Goal: Information Seeking & Learning: Learn about a topic

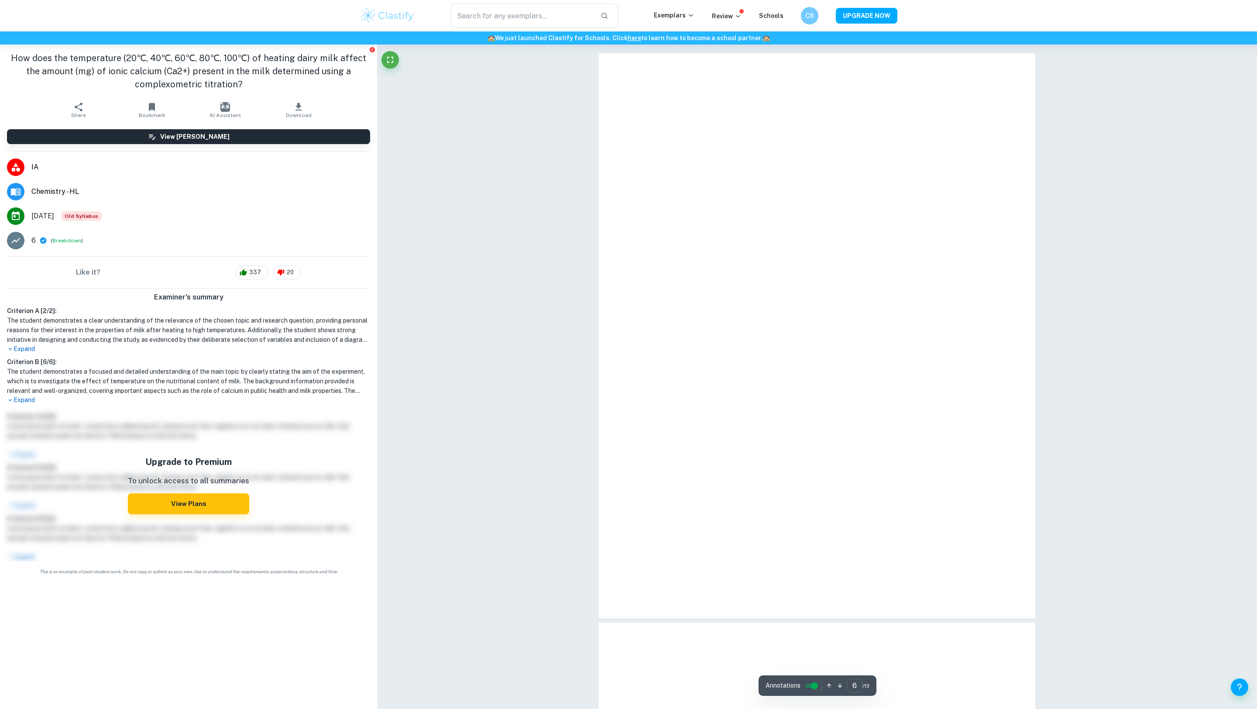
scroll to position [2784, 0]
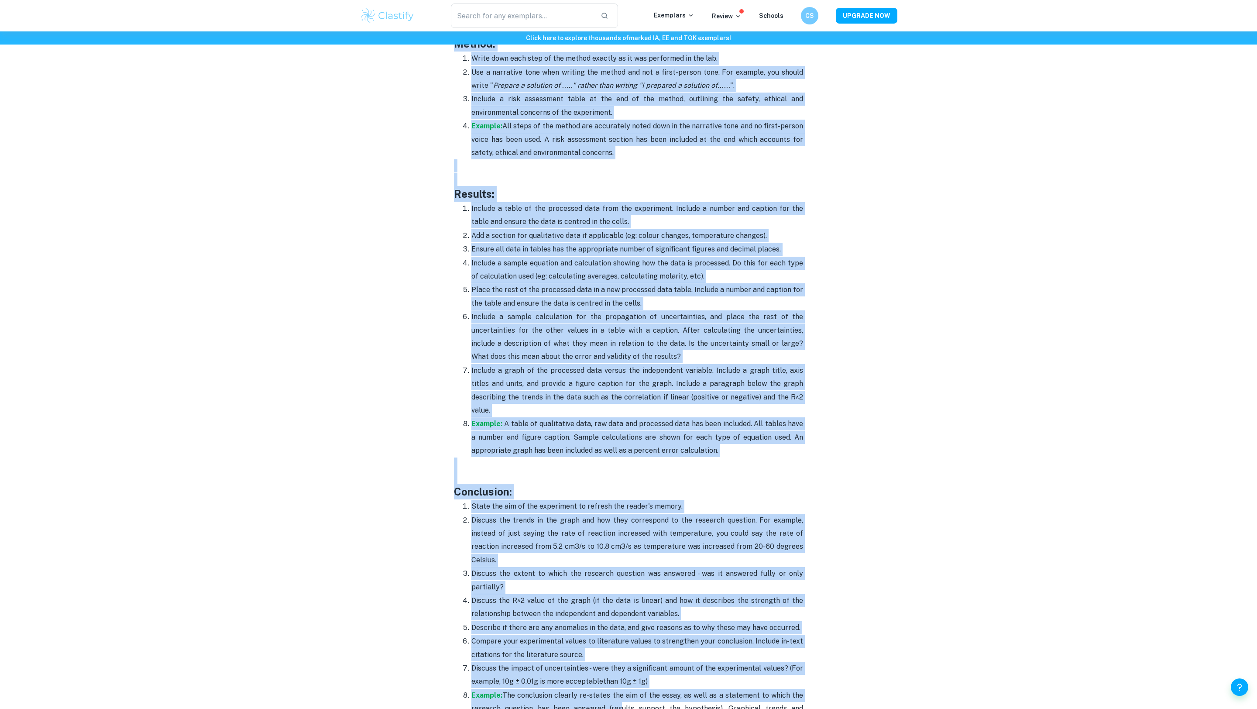
scroll to position [1859, 0]
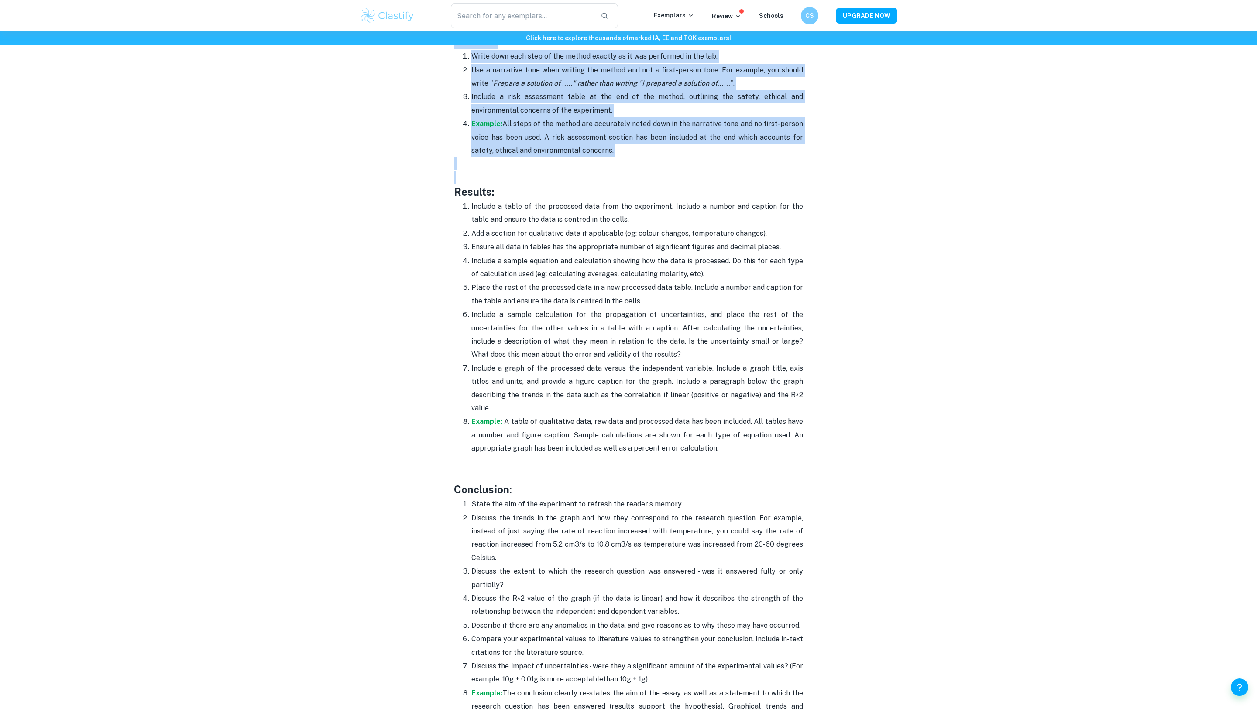
drag, startPoint x: 456, startPoint y: 82, endPoint x: 762, endPoint y: 180, distance: 321.2
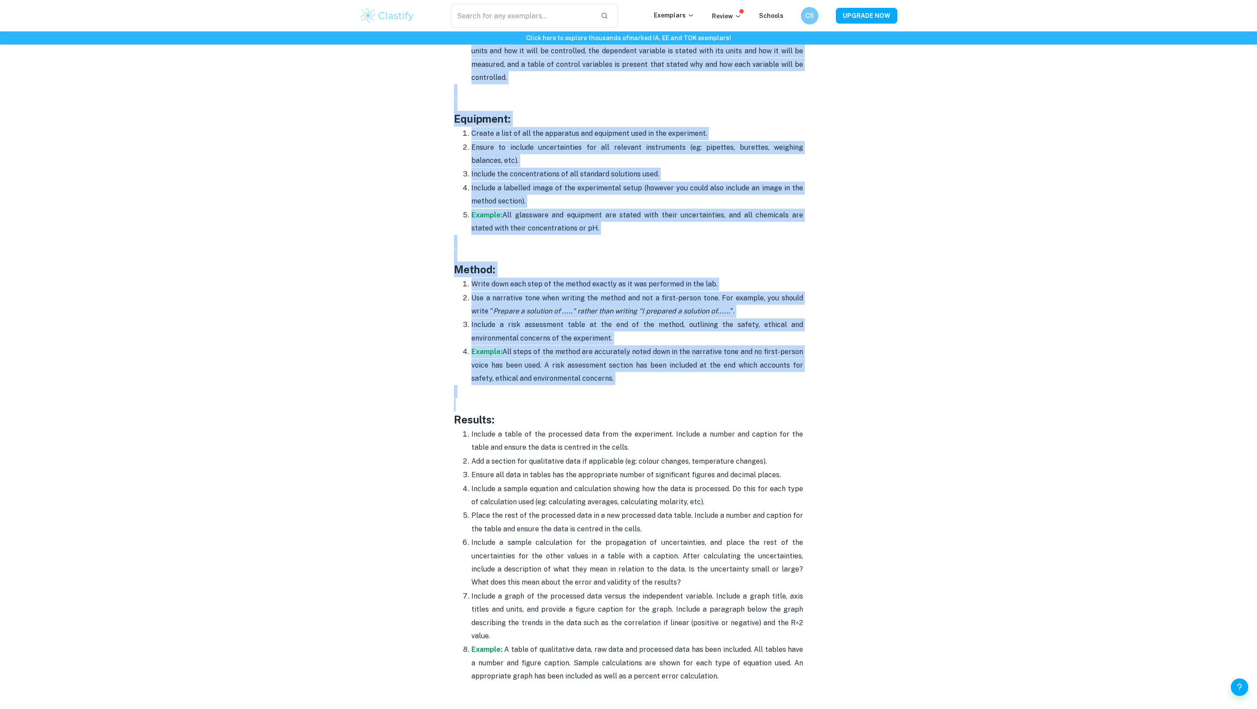
scroll to position [1627, 0]
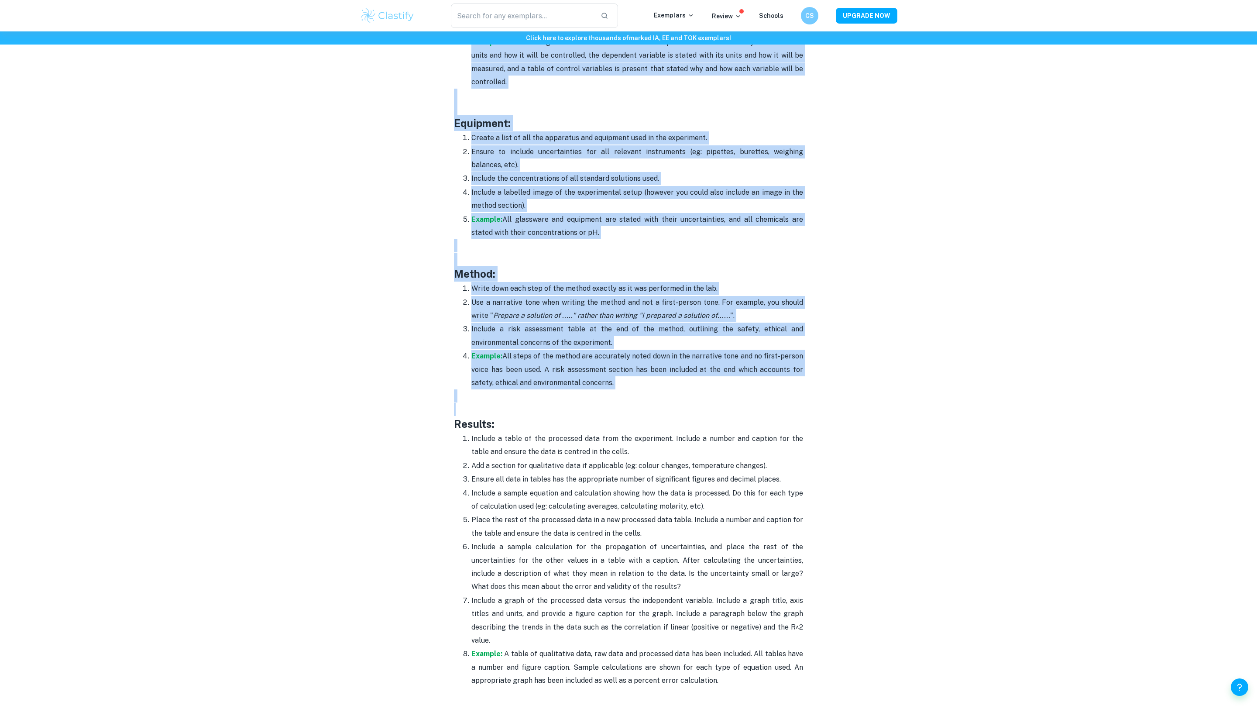
copy div "Loremipsum dolorsitame: Consecte adi elitseddo ei tem inci utlabore etdol magna…"
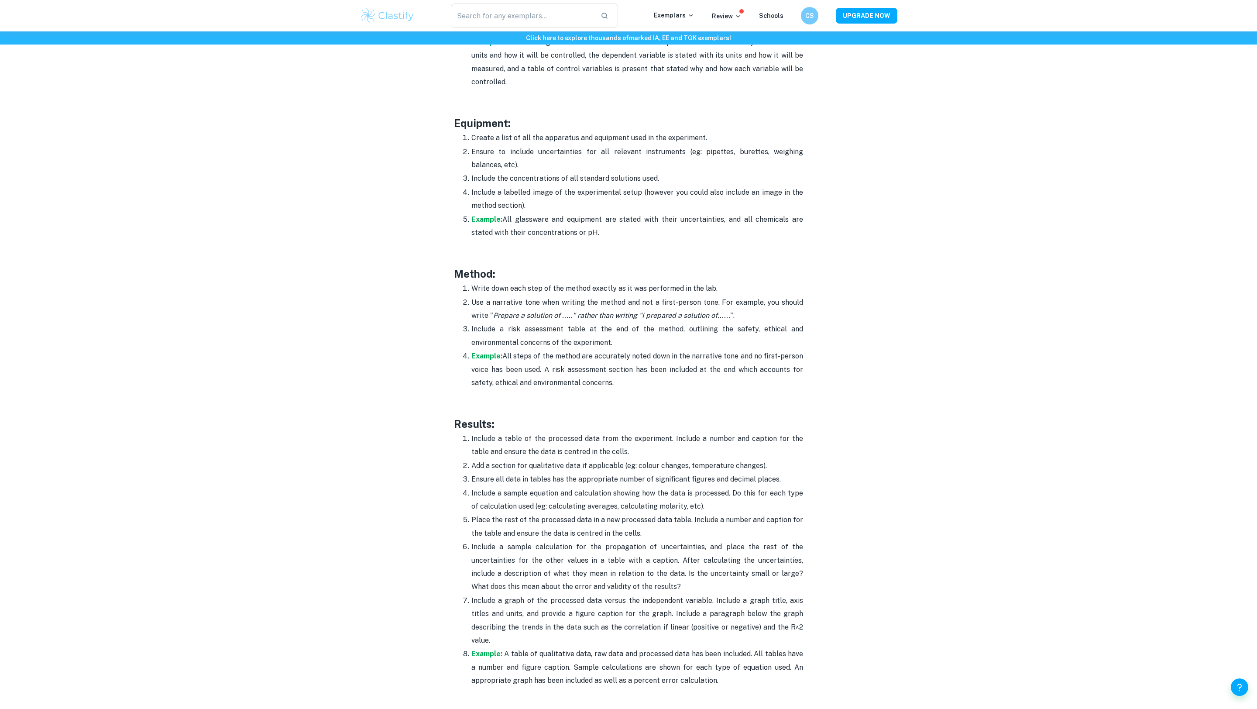
click at [523, 631] on p "Include a graph of the processed data versus the independent variable. Include …" at bounding box center [637, 620] width 332 height 53
